Goal: Find contact information: Obtain details needed to contact an individual or organization

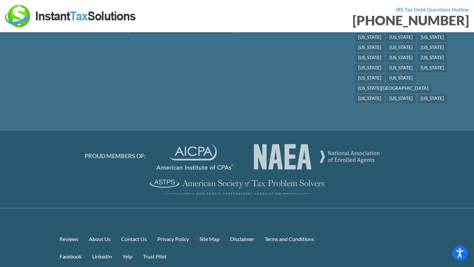
scroll to position [3592, 0]
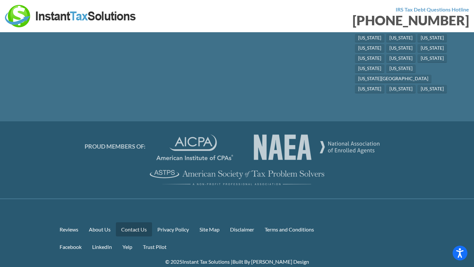
click at [141, 222] on link "Contact Us" at bounding box center [134, 229] width 36 height 14
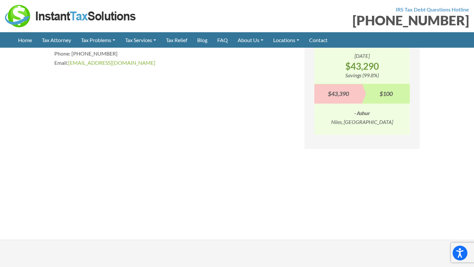
scroll to position [592, 0]
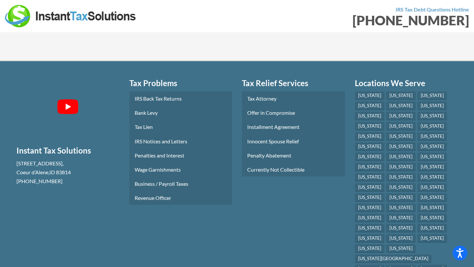
scroll to position [3592, 0]
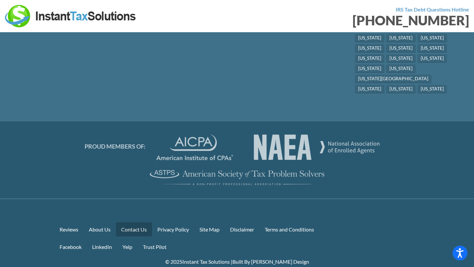
click at [134, 222] on link "Contact Us" at bounding box center [134, 229] width 36 height 14
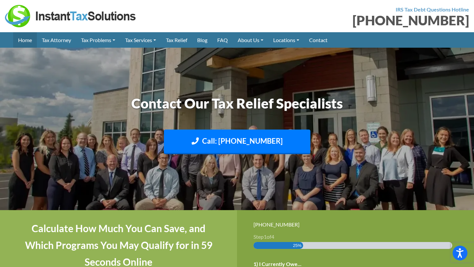
click at [27, 42] on link "Home" at bounding box center [25, 39] width 24 height 15
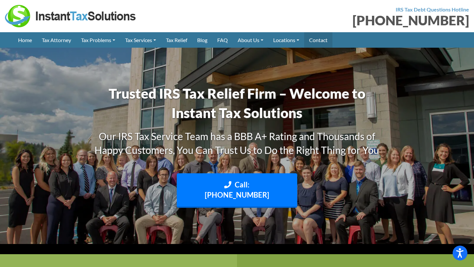
click at [329, 34] on link "Contact" at bounding box center [318, 39] width 28 height 15
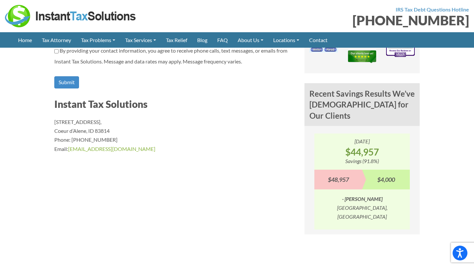
scroll to position [506, 0]
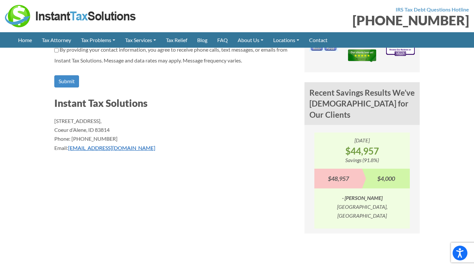
click at [90, 145] on link "[EMAIL_ADDRESS][DOMAIN_NAME]" at bounding box center [111, 148] width 87 height 6
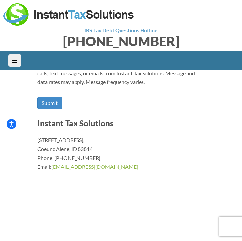
scroll to position [506, 0]
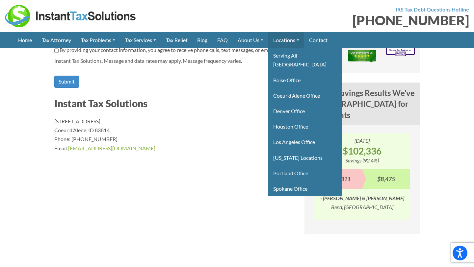
click at [304, 39] on link "Locations" at bounding box center [286, 39] width 36 height 15
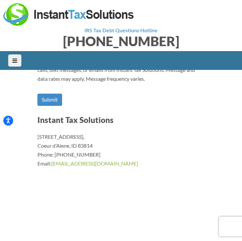
scroll to position [502, 0]
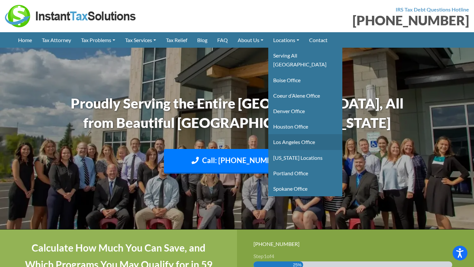
click at [308, 135] on link "Los Angeles Office" at bounding box center [305, 141] width 74 height 15
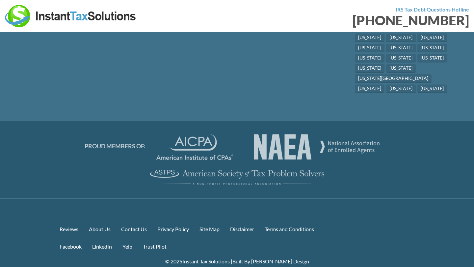
scroll to position [3595, 0]
